Goal: Find specific page/section: Find specific page/section

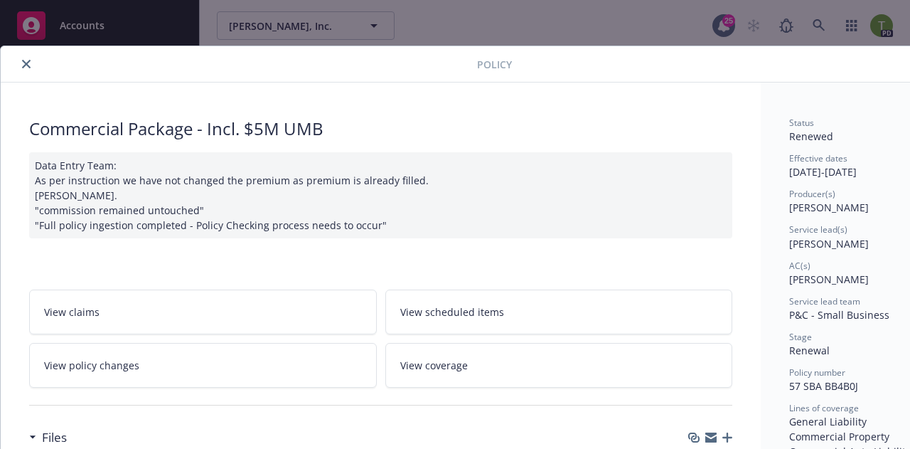
click at [25, 65] on icon "close" at bounding box center [26, 64] width 9 height 9
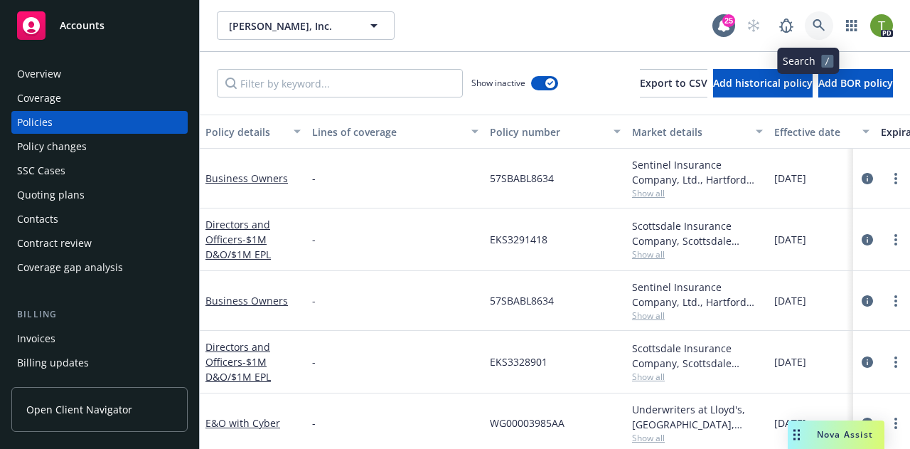
click at [812, 24] on icon at bounding box center [818, 25] width 13 height 13
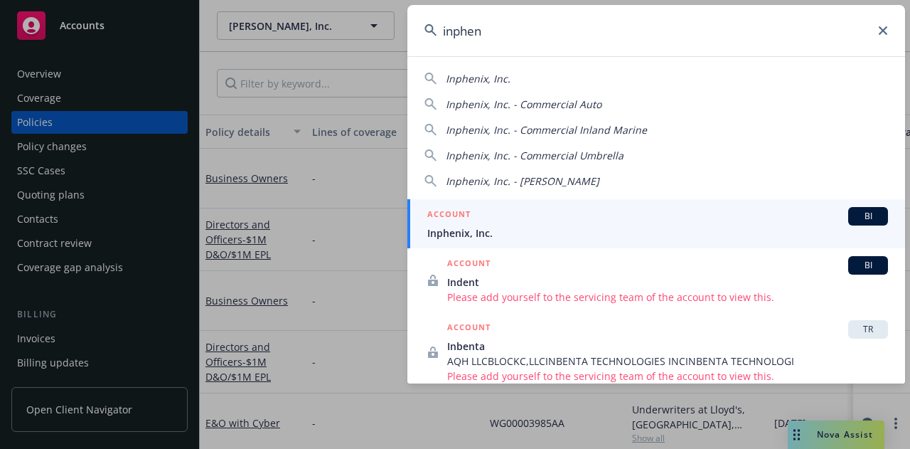
type input "inphen"
click at [495, 225] on span "Inphenix, Inc." at bounding box center [657, 232] width 461 height 15
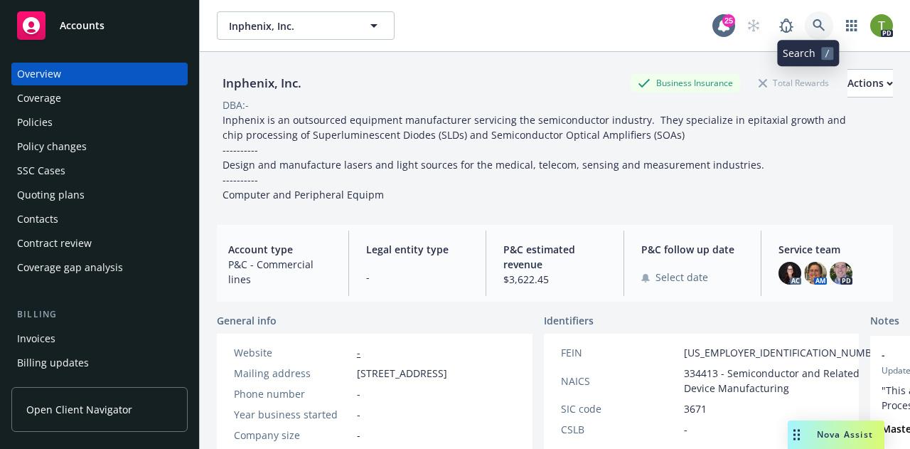
click at [815, 24] on link at bounding box center [819, 25] width 28 height 28
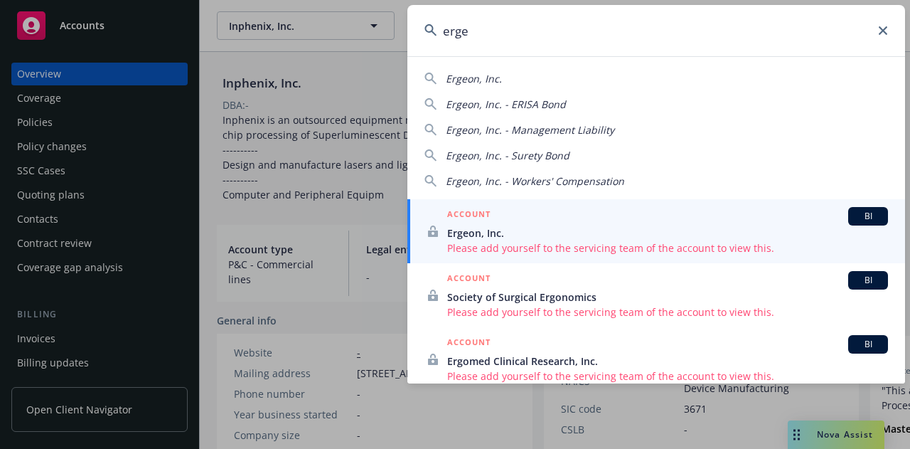
click at [481, 65] on div "Ergeon, Inc. Ergeon, Inc. - ERISA Bond Ergeon, Inc. - Management Liability Erge…" at bounding box center [656, 219] width 498 height 327
click at [474, 81] on span "Ergeon, Inc." at bounding box center [474, 79] width 56 height 14
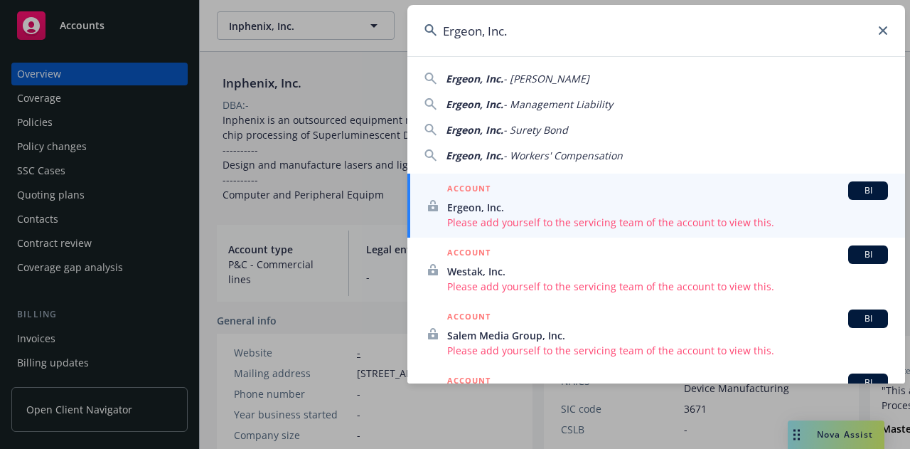
click at [481, 157] on span "Ergeon, Inc." at bounding box center [475, 156] width 58 height 14
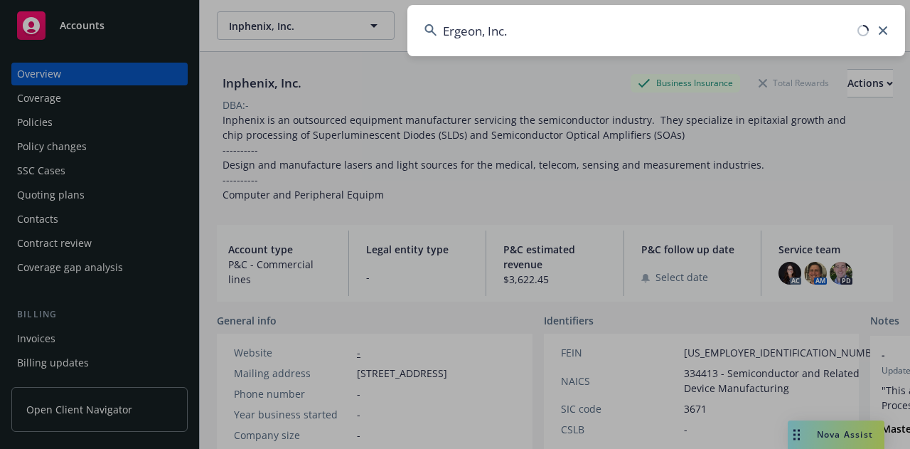
type input "Ergeon, Inc. - Workers' Compensation"
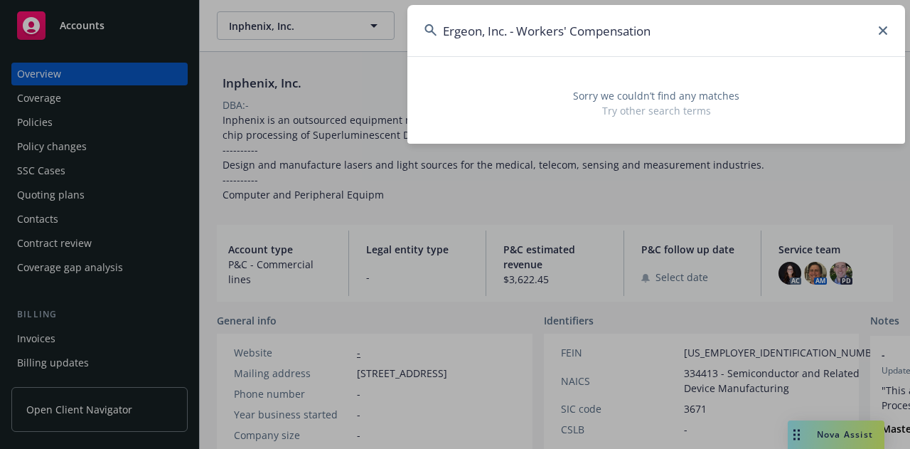
click at [889, 32] on input "Ergeon, Inc. - Workers' Compensation" at bounding box center [656, 30] width 498 height 51
click at [884, 28] on icon at bounding box center [883, 30] width 9 height 9
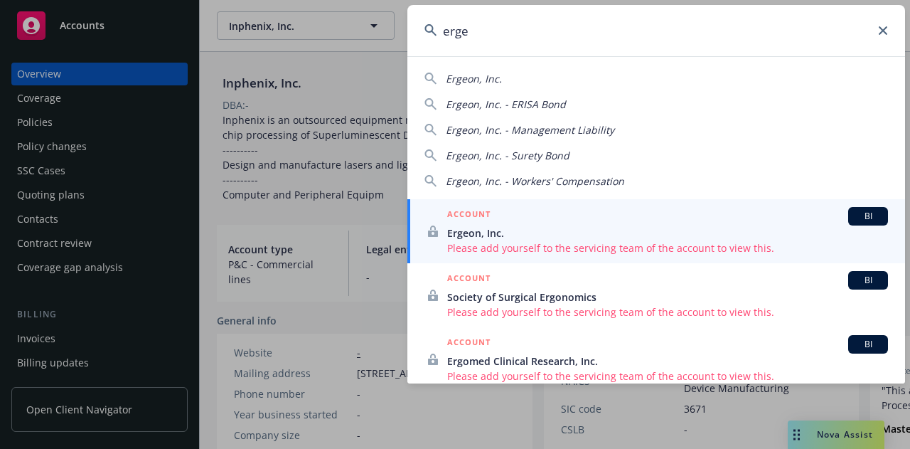
type input "erge"
click at [475, 221] on h5 "ACCOUNT" at bounding box center [468, 215] width 43 height 17
